Goal: Navigation & Orientation: Find specific page/section

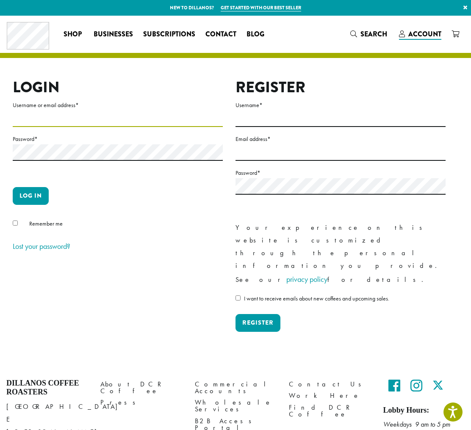
type input "**********"
click at [30, 196] on button "Log in" at bounding box center [31, 196] width 36 height 18
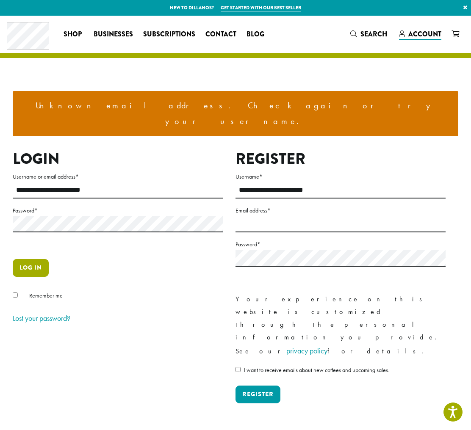
click at [34, 259] on button "Log in" at bounding box center [31, 268] width 36 height 18
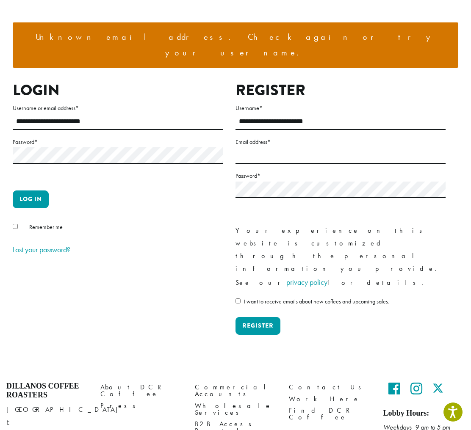
scroll to position [68, 0]
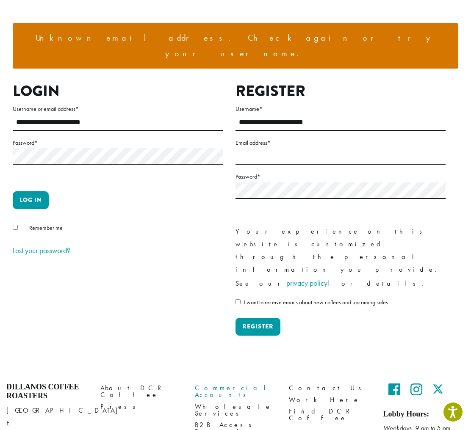
click at [227, 383] on link "Commercial Accounts" at bounding box center [235, 392] width 81 height 18
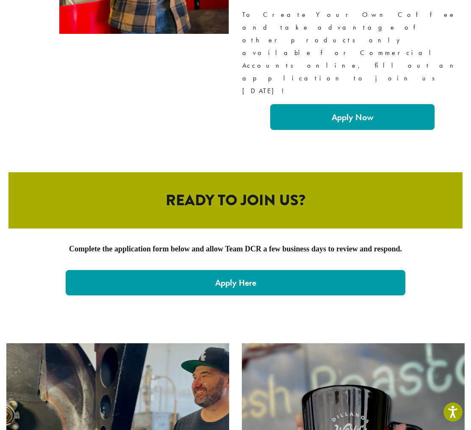
scroll to position [1667, 0]
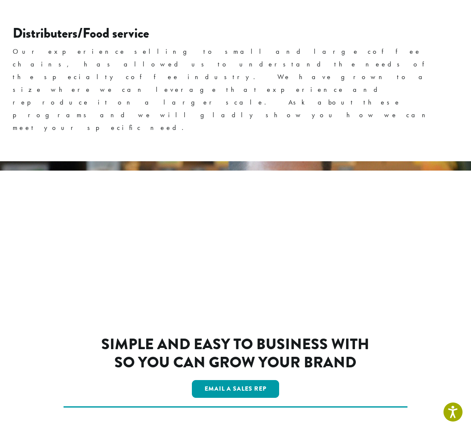
scroll to position [1359, 0]
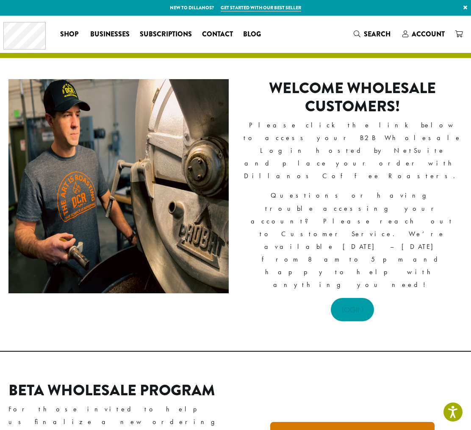
click at [359, 298] on link "LOGIN" at bounding box center [353, 309] width 44 height 23
click at [351, 422] on link "Invitee Access Only" at bounding box center [352, 433] width 164 height 23
